Goal: Information Seeking & Learning: Learn about a topic

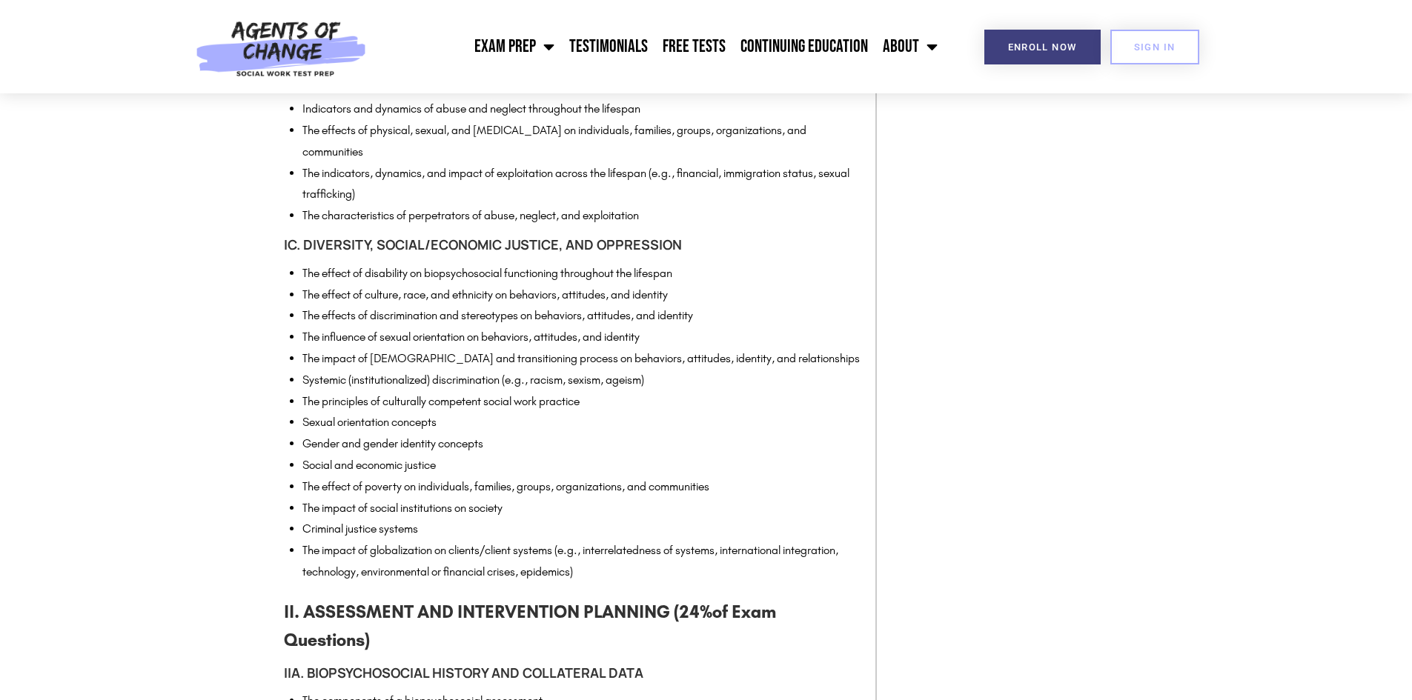
scroll to position [2667, 0]
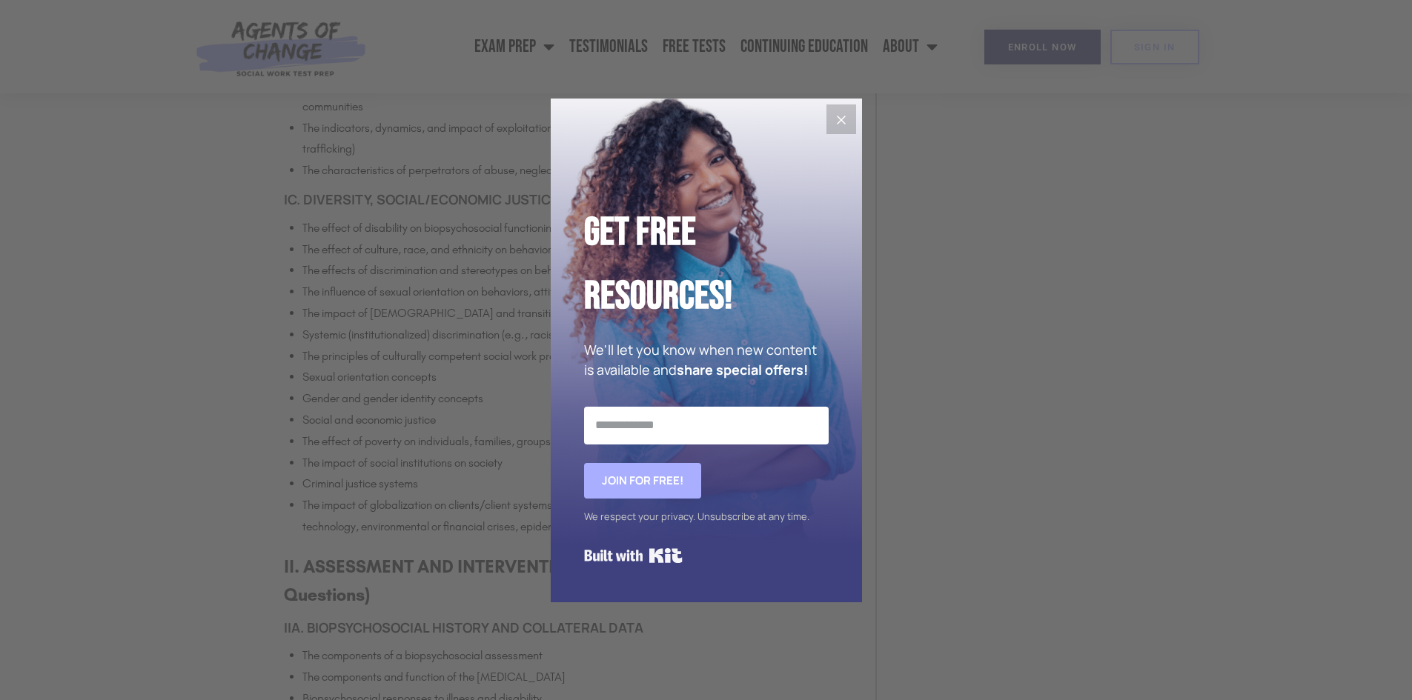
click at [832, 117] on icon "Close" at bounding box center [841, 120] width 18 height 18
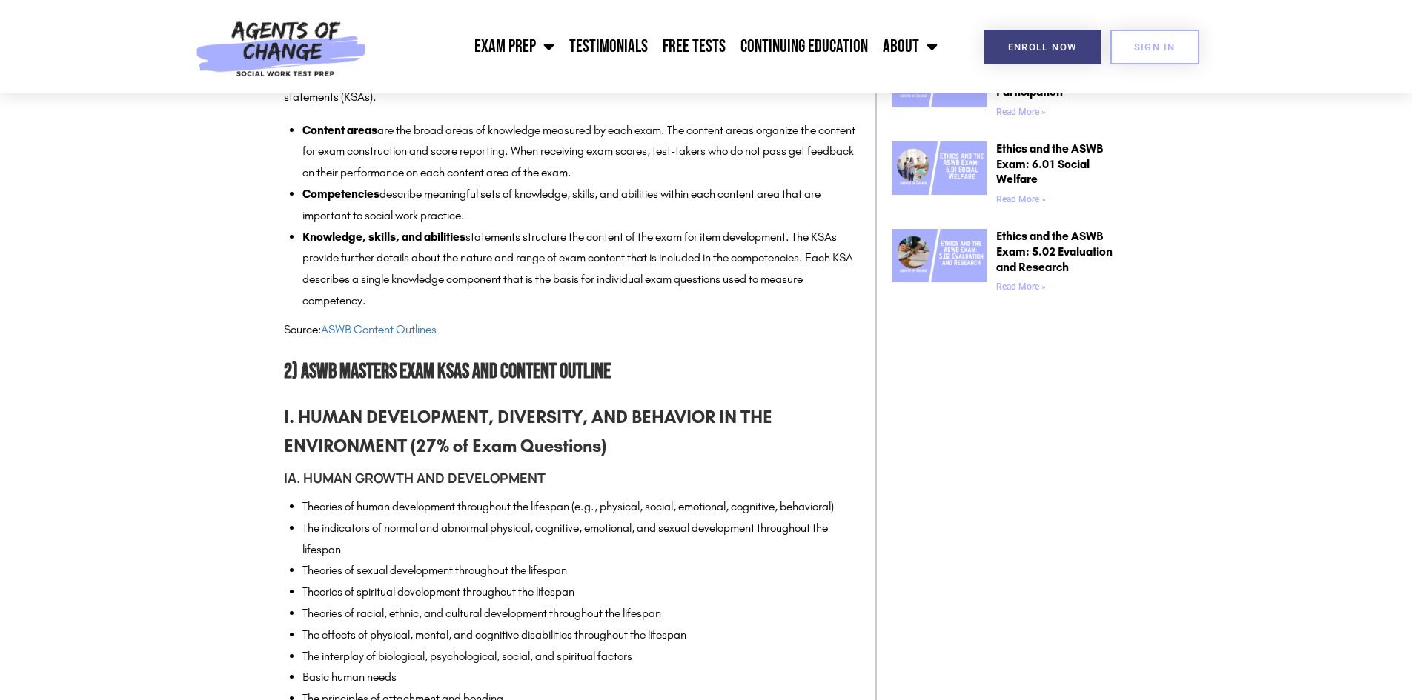
scroll to position [741, 0]
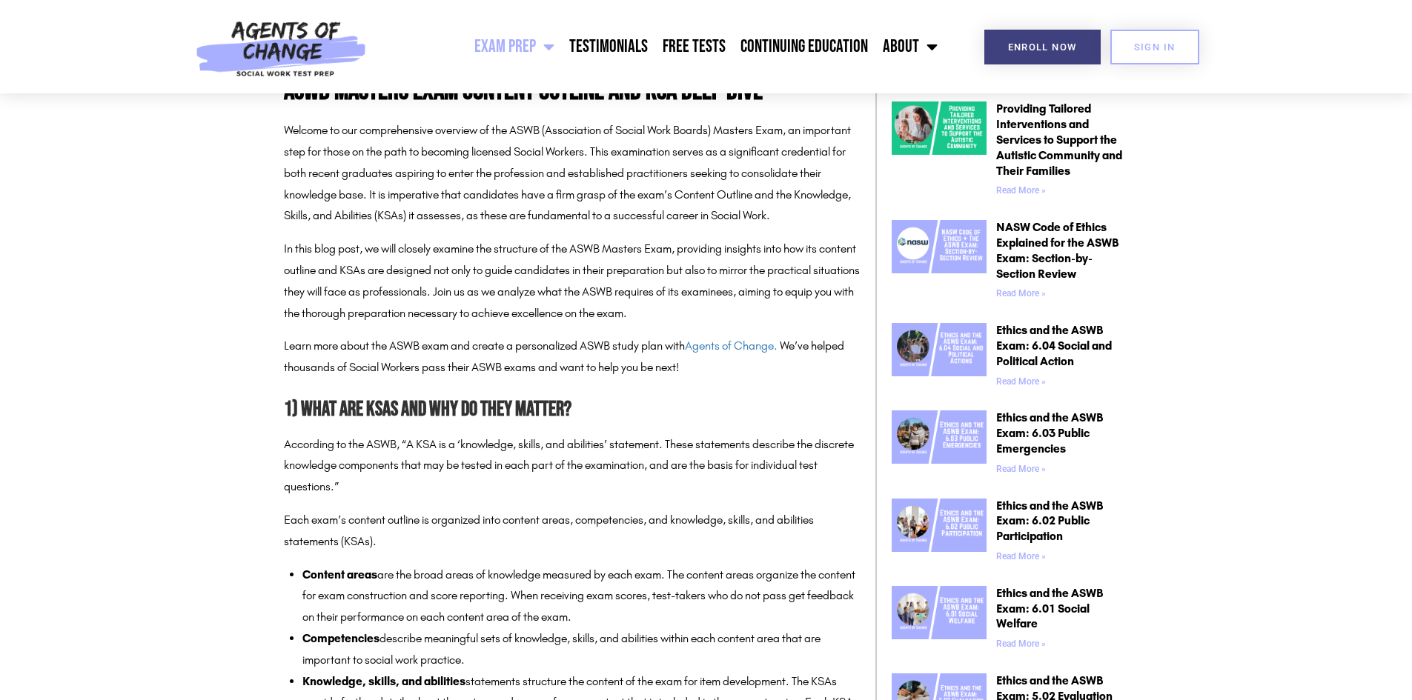
click at [551, 41] on span "Menu" at bounding box center [545, 46] width 19 height 33
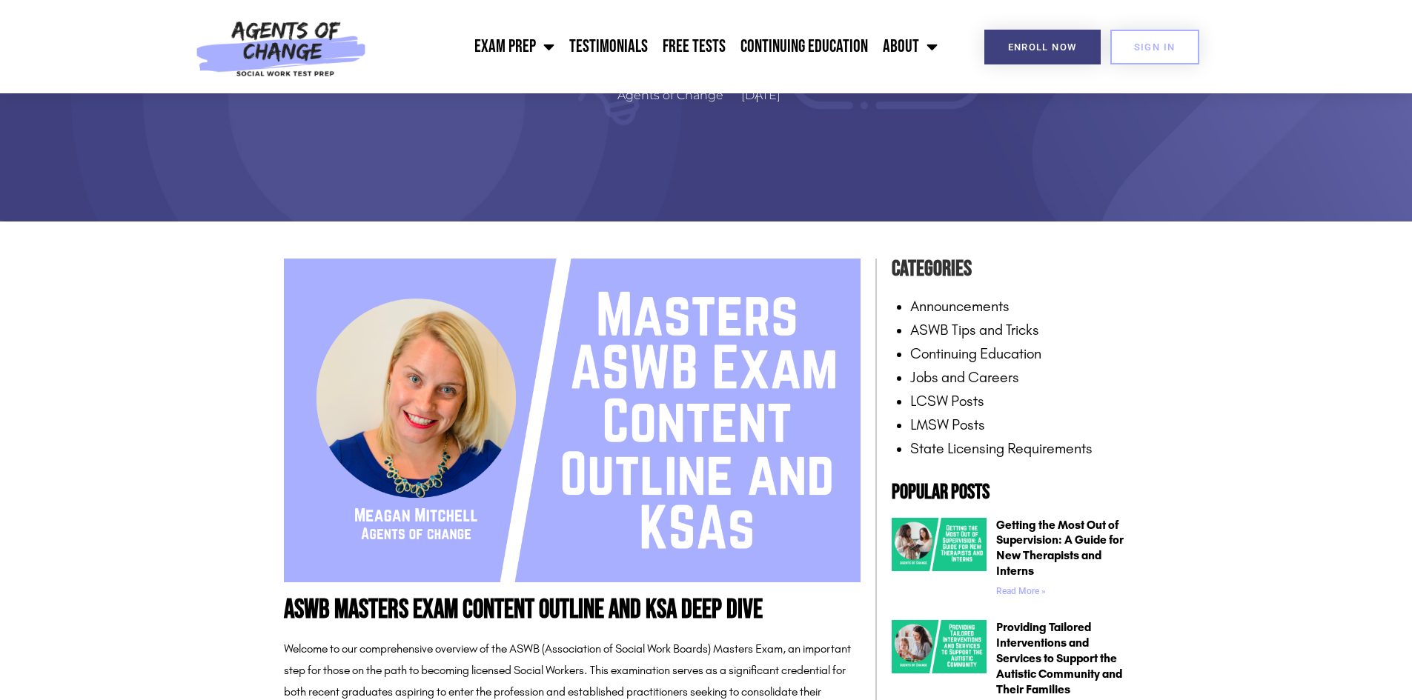
scroll to position [0, 0]
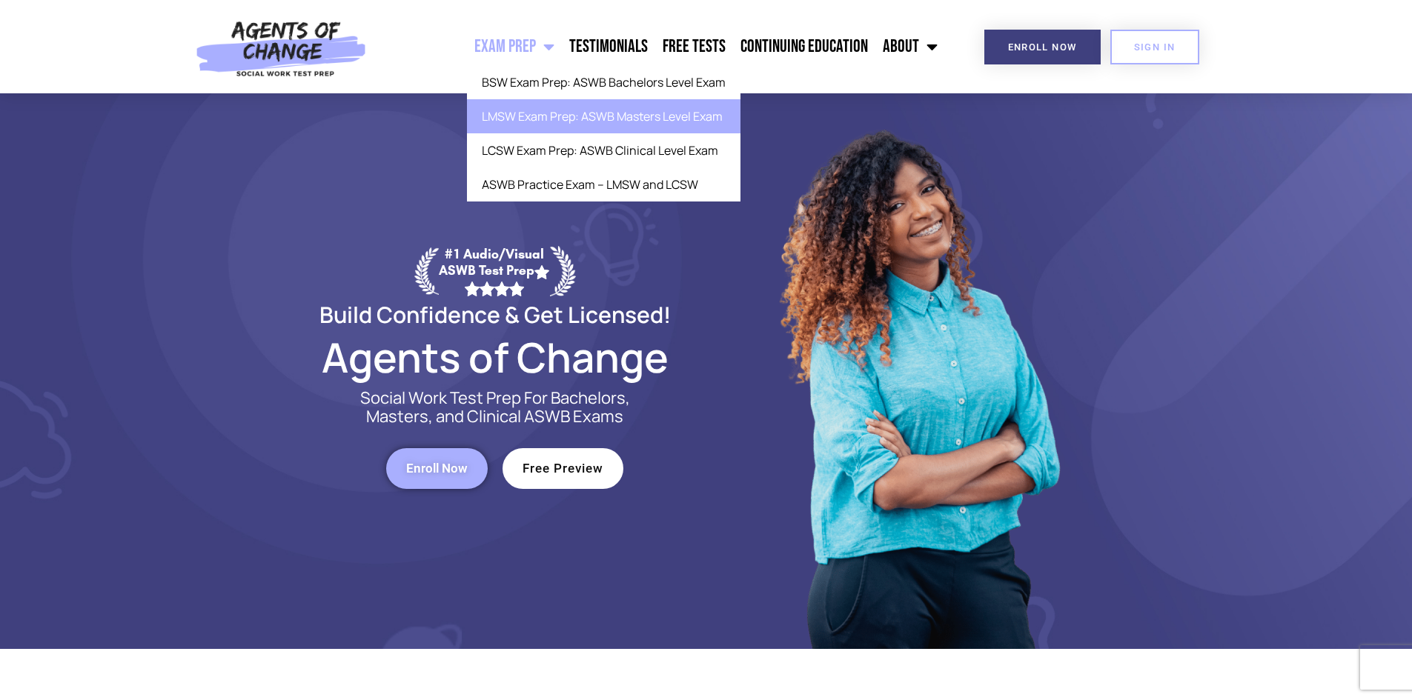
click at [609, 127] on link "LMSW Exam Prep: ASWB Masters Level Exam" at bounding box center [603, 116] width 273 height 34
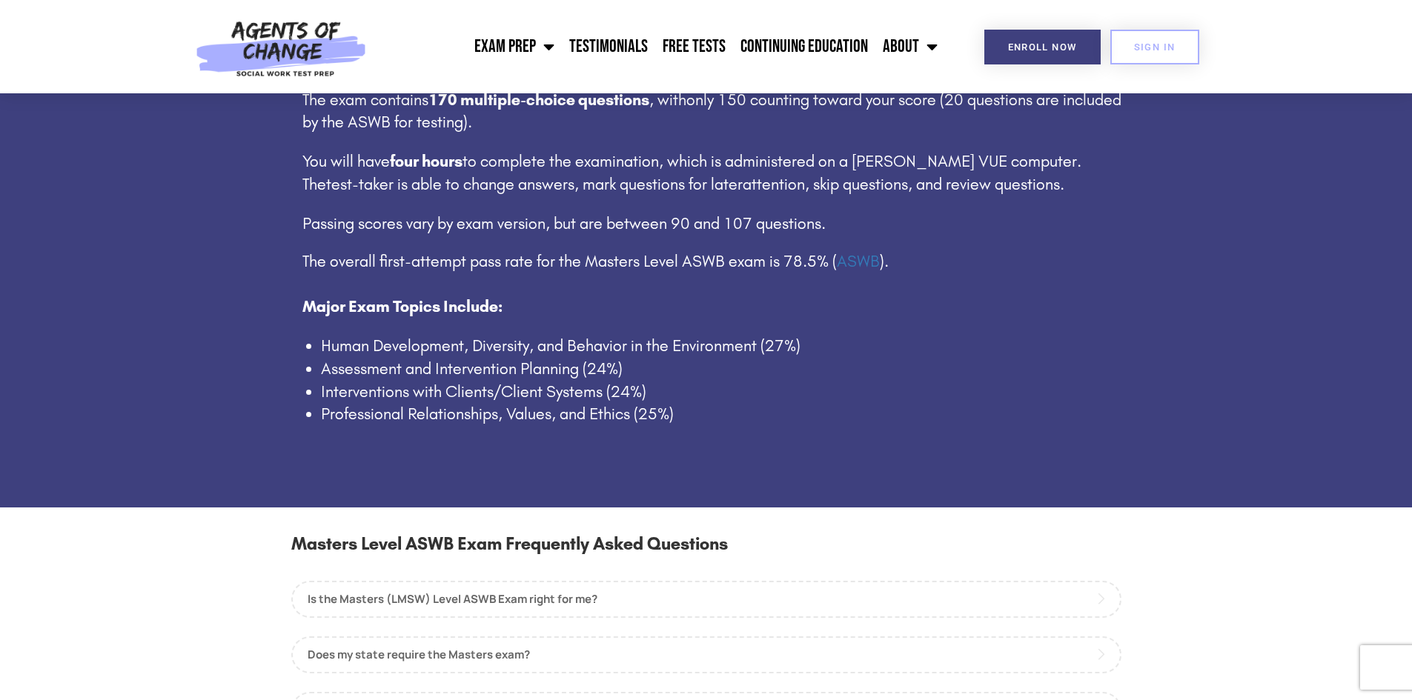
scroll to position [1037, 0]
